Goal: Task Accomplishment & Management: Manage account settings

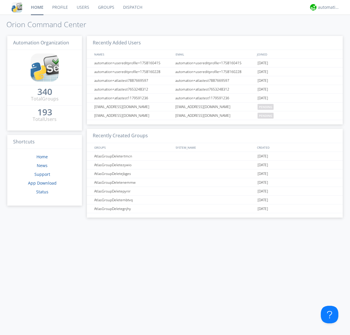
click at [83, 7] on link "Users" at bounding box center [82, 7] width 21 height 15
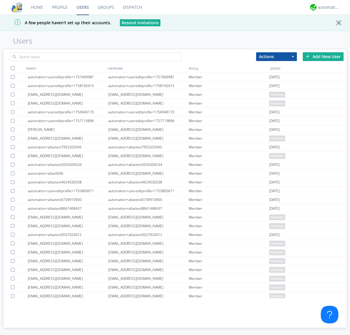
click at [324, 56] on div "Add New User" at bounding box center [323, 56] width 41 height 9
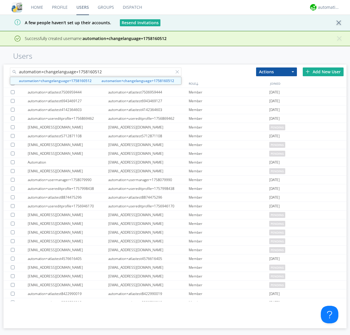
type input "automation+changelanguage+1758160512"
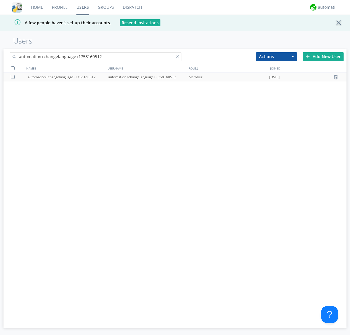
click at [148, 77] on div "automation+changelanguage+1758160512" at bounding box center [148, 77] width 81 height 9
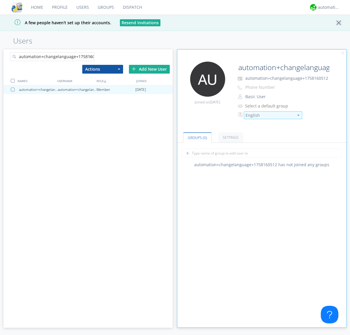
click at [270, 115] on div "English" at bounding box center [270, 115] width 48 height 6
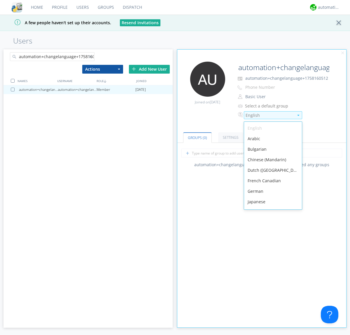
scroll to position [83, 0]
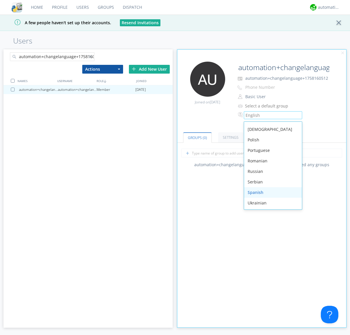
click at [272, 192] on div "Spanish" at bounding box center [273, 192] width 58 height 11
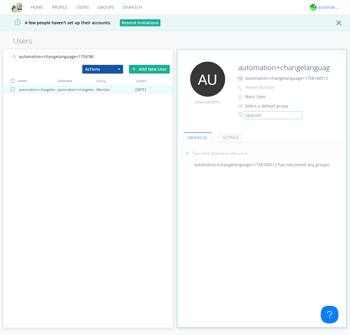
click at [328, 7] on div "automation+atlas" at bounding box center [329, 7] width 22 height 6
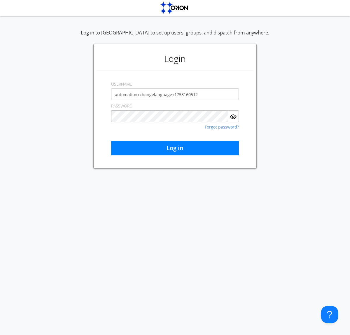
type input "automation+changelanguage+1758160512"
click at [175, 148] on button "Log in" at bounding box center [175, 148] width 128 height 15
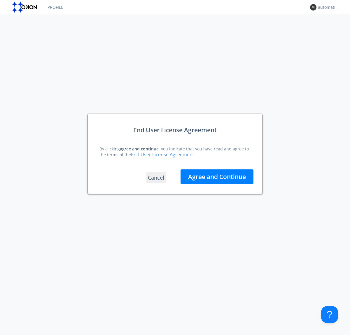
click at [217, 176] on button "Agree and Continue" at bounding box center [217, 176] width 73 height 15
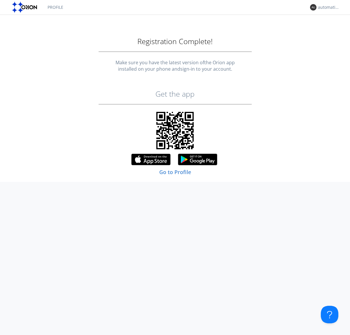
click at [55, 7] on link "Profile" at bounding box center [55, 7] width 25 height 15
click at [328, 7] on div "automation+changelanguage+1758160512" at bounding box center [329, 7] width 22 height 6
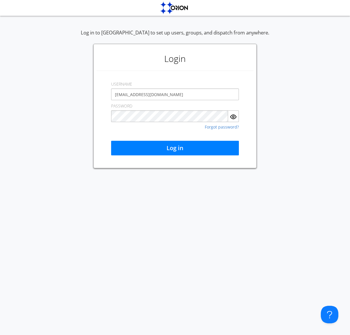
type input "[EMAIL_ADDRESS][DOMAIN_NAME]"
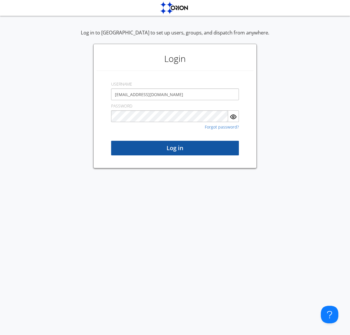
click at [175, 148] on button "Log in" at bounding box center [175, 148] width 128 height 15
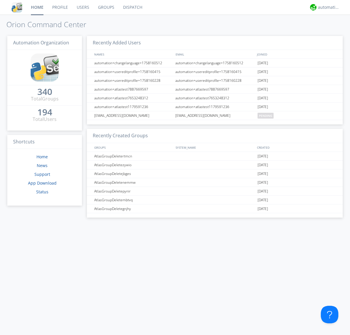
click at [83, 7] on link "Users" at bounding box center [82, 7] width 21 height 15
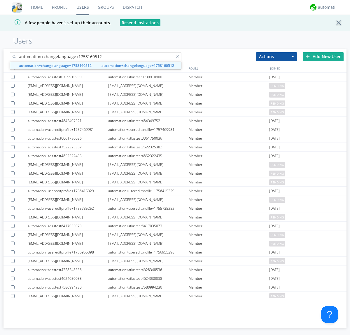
type input "automation+changelanguage+1758160512"
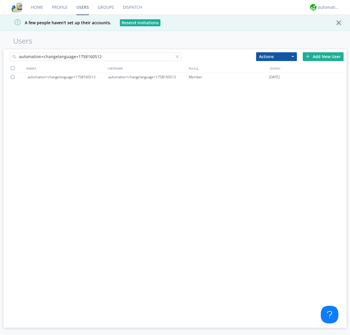
click at [14, 77] on div at bounding box center [14, 77] width 6 height 4
click at [277, 56] on button "Actions" at bounding box center [276, 56] width 41 height 9
click at [0, 0] on link "Delete User" at bounding box center [0, 0] width 0 height 0
